Goal: Task Accomplishment & Management: Manage account settings

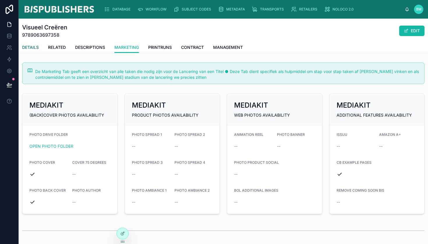
click at [33, 47] on span "DETAILS" at bounding box center [30, 47] width 17 height 6
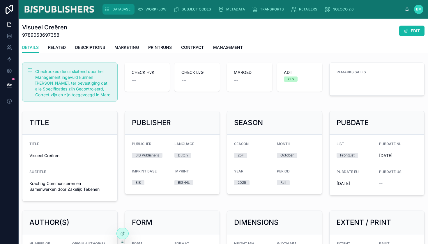
click at [122, 11] on span "DATABASE" at bounding box center [121, 9] width 18 height 5
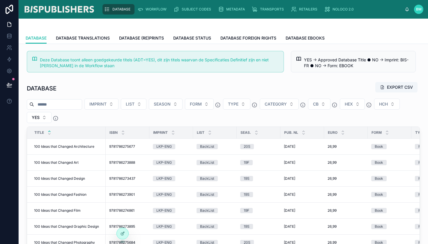
click at [61, 101] on input "text" at bounding box center [58, 104] width 48 height 8
type input "*"
type input "*********"
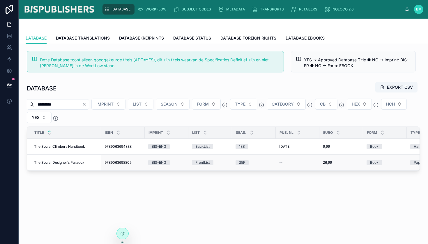
click at [63, 162] on span "The Social Designer’s Paradox" at bounding box center [59, 162] width 50 height 5
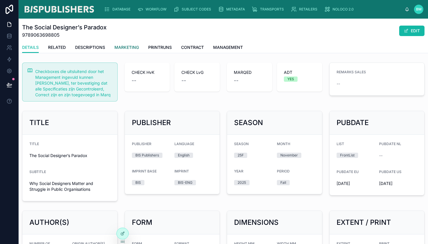
click at [134, 49] on span "MARKETING" at bounding box center [126, 47] width 24 height 6
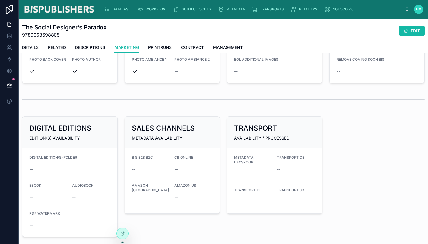
scroll to position [140, 0]
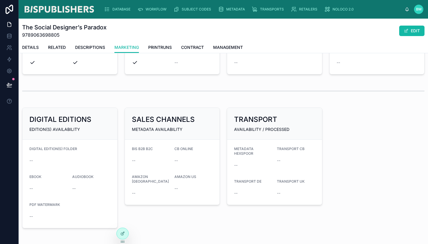
click at [33, 161] on span "--" at bounding box center [30, 161] width 3 height 6
click at [405, 28] on button "EDIT" at bounding box center [411, 31] width 25 height 10
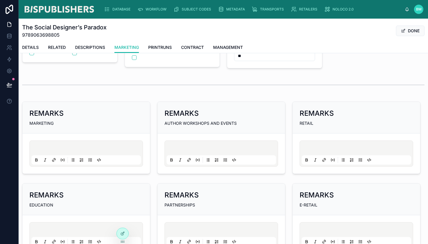
scroll to position [415, 0]
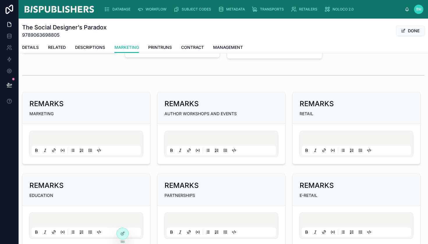
click at [69, 137] on p at bounding box center [87, 139] width 109 height 6
click at [412, 29] on button "DONE" at bounding box center [410, 31] width 29 height 10
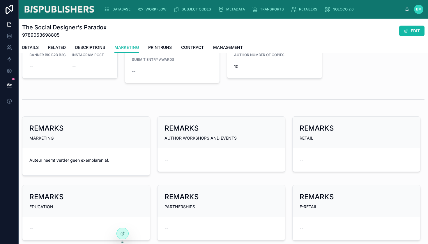
click at [111, 159] on p "Auteur neemt verder geen exemplaren af." at bounding box center [85, 160] width 113 height 6
click at [406, 30] on button "EDIT" at bounding box center [411, 31] width 25 height 10
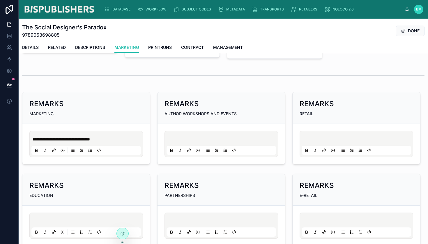
click at [120, 137] on p "**********" at bounding box center [87, 139] width 109 height 6
click at [403, 32] on button "DONE" at bounding box center [410, 31] width 29 height 10
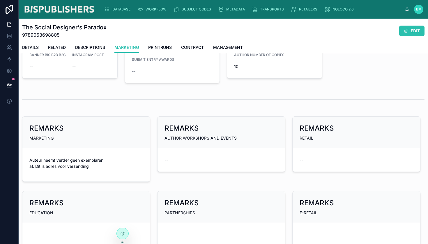
click at [407, 34] on button "EDIT" at bounding box center [411, 31] width 25 height 10
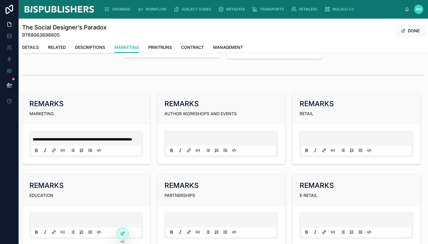
click at [88, 142] on p "**********" at bounding box center [87, 139] width 109 height 6
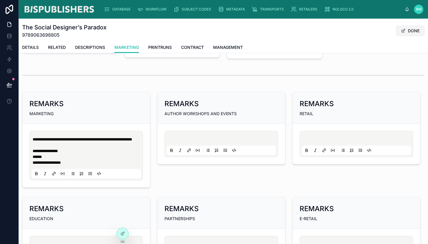
click at [405, 32] on button "DONE" at bounding box center [410, 31] width 29 height 10
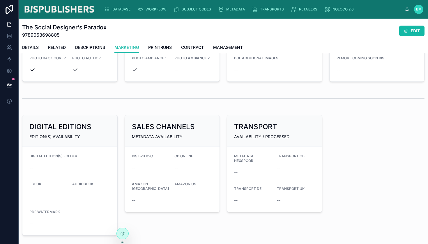
scroll to position [0, 0]
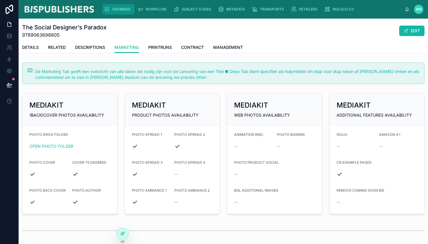
click at [114, 10] on span "DATABASE" at bounding box center [121, 9] width 18 height 5
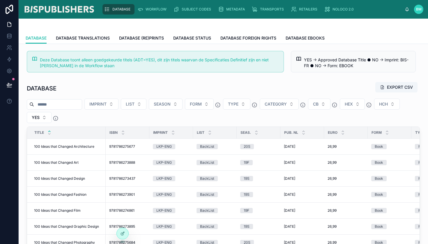
click at [52, 102] on input "text" at bounding box center [58, 104] width 48 height 8
type input "**********"
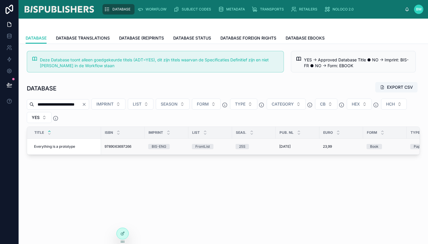
click at [56, 145] on span "Everything is a prototype" at bounding box center [54, 146] width 41 height 5
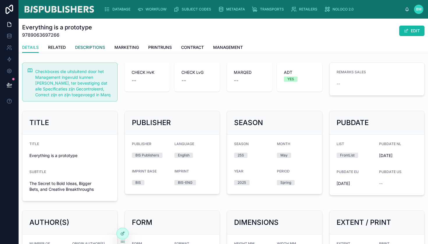
click at [86, 46] on span "DESCRIPTIONS" at bounding box center [90, 47] width 30 height 6
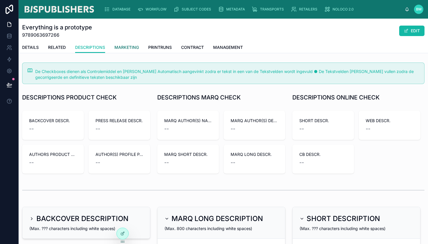
click at [124, 47] on span "MARKETING" at bounding box center [126, 47] width 24 height 6
